Goal: Information Seeking & Learning: Find specific page/section

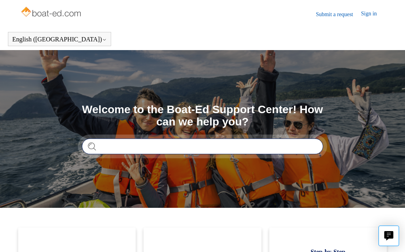
click at [201, 148] on input "Search" at bounding box center [202, 147] width 241 height 16
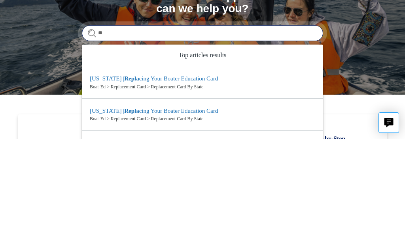
type input "*"
type input "*******"
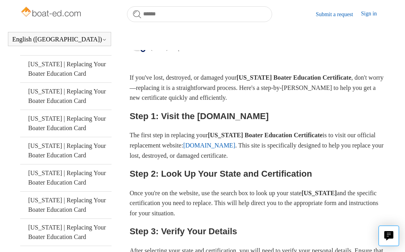
scroll to position [113, 0]
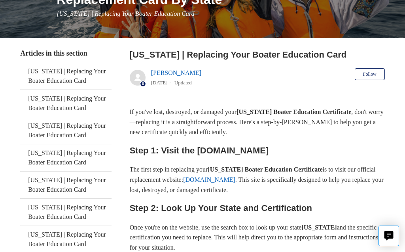
click at [235, 179] on link "[DOMAIN_NAME]" at bounding box center [209, 180] width 52 height 7
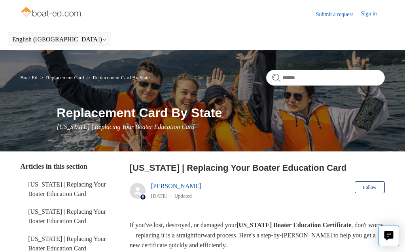
click at [65, 16] on img at bounding box center [51, 13] width 63 height 16
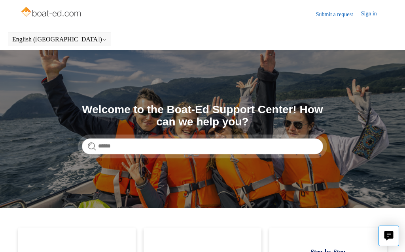
click at [51, 13] on img at bounding box center [51, 13] width 63 height 16
click at [372, 16] on link "Sign in" at bounding box center [373, 13] width 24 height 9
